Goal: Task Accomplishment & Management: Use online tool/utility

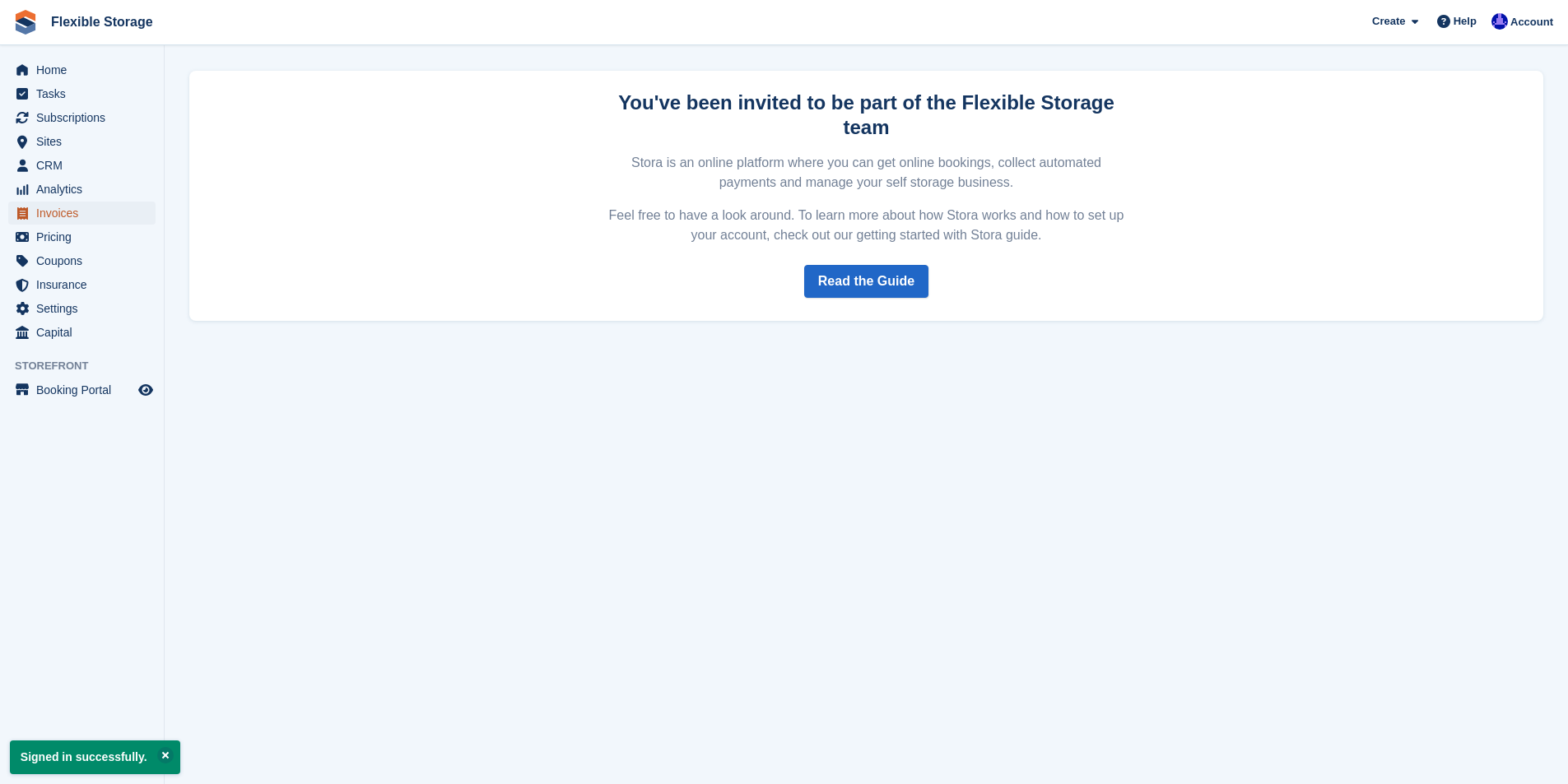
click at [63, 211] on span "Invoices" at bounding box center [85, 212] width 99 height 23
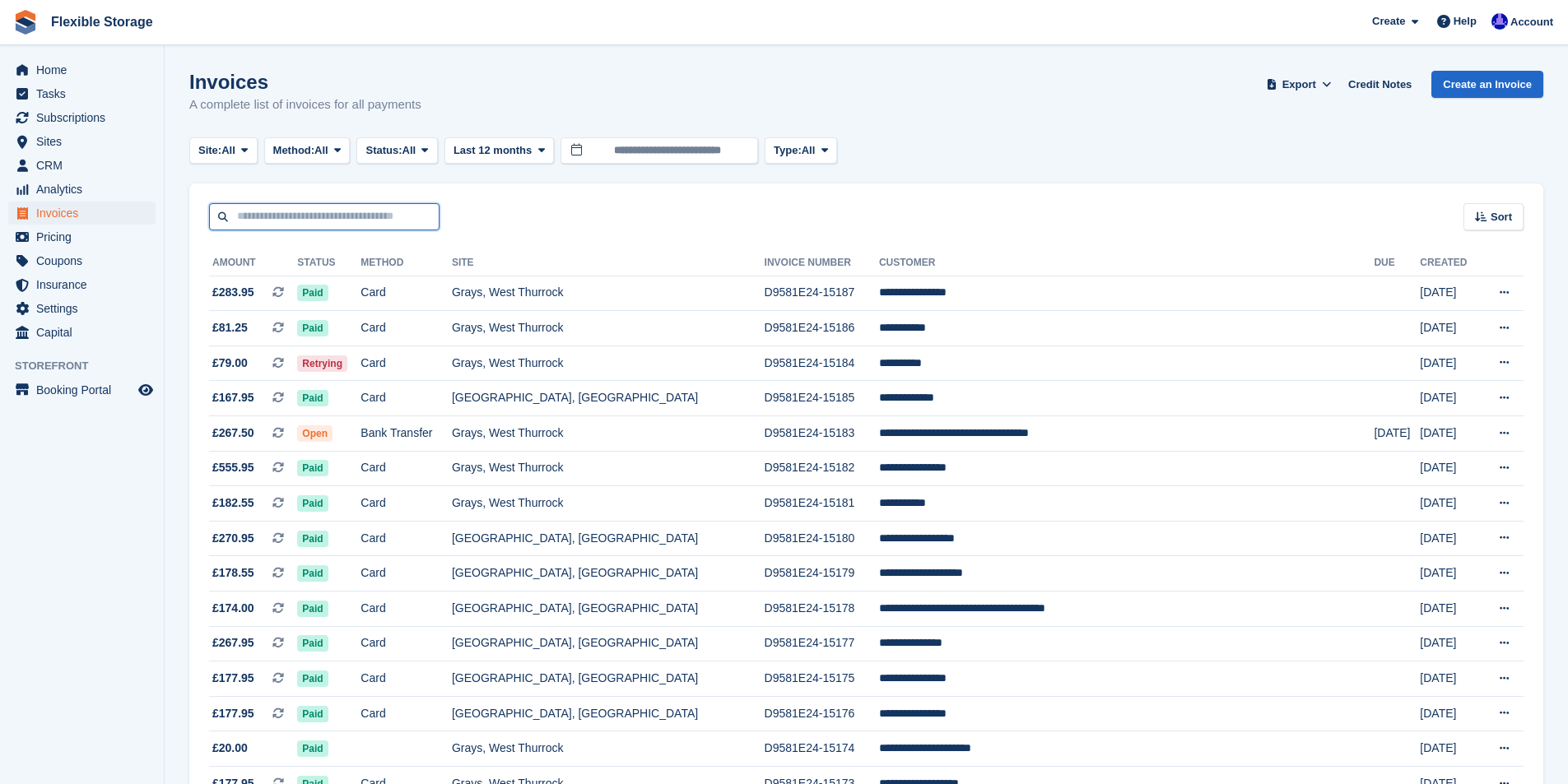
click at [355, 219] on input "text" at bounding box center [324, 217] width 230 height 27
click at [373, 218] on input "text" at bounding box center [324, 217] width 230 height 27
type input "*****"
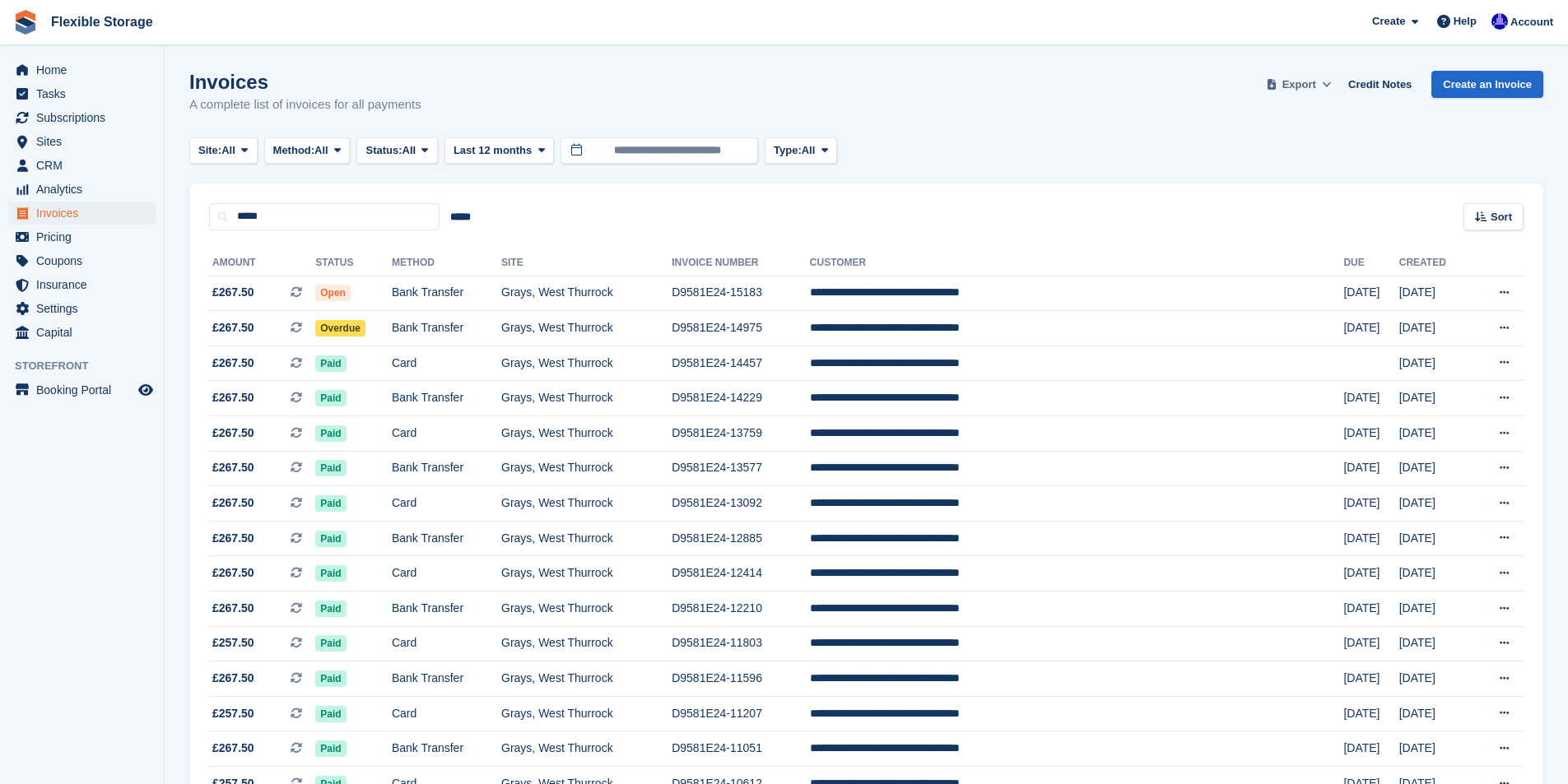
click at [1303, 76] on span "Export" at bounding box center [1299, 84] width 34 height 16
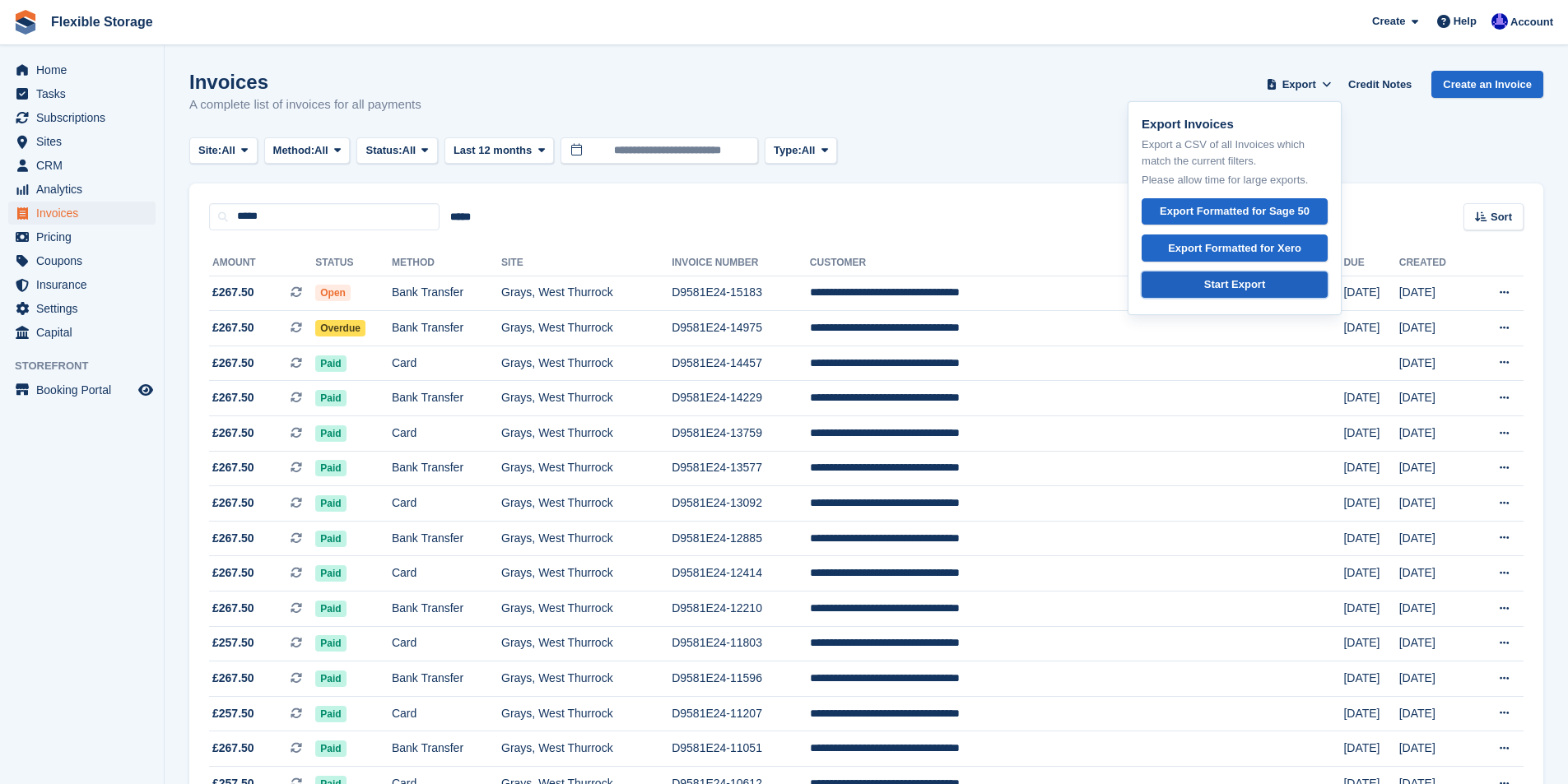
click at [1254, 280] on div "Start Export" at bounding box center [1234, 285] width 61 height 16
